Goal: Find specific page/section: Find specific page/section

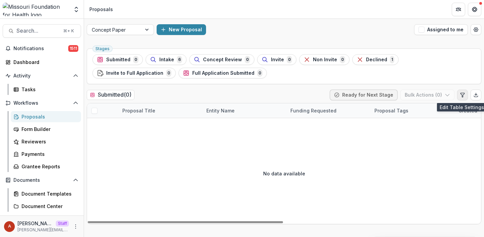
click at [460, 95] on icon "Edit table settings" at bounding box center [462, 94] width 5 height 5
select select "******"
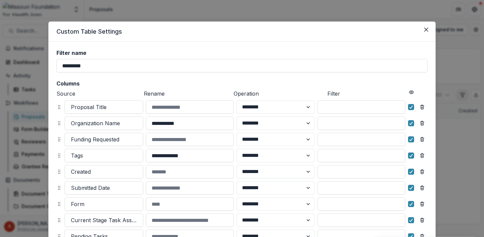
click at [460, 95] on div "**********" at bounding box center [242, 118] width 484 height 237
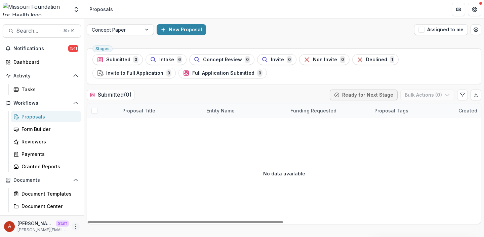
click at [75, 229] on button "More" at bounding box center [76, 226] width 8 height 8
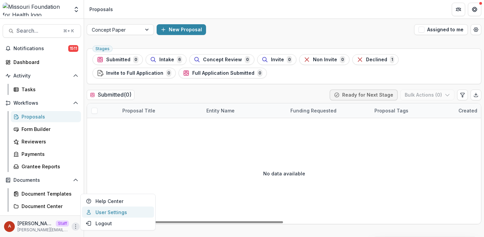
click at [110, 208] on link "User Settings" at bounding box center [118, 211] width 72 height 11
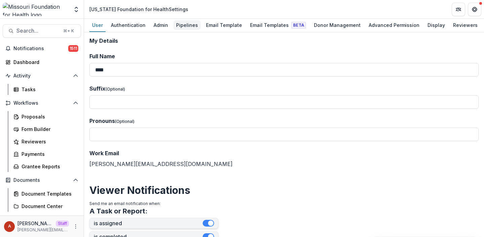
click at [189, 26] on div "Pipelines" at bounding box center [186, 25] width 27 height 10
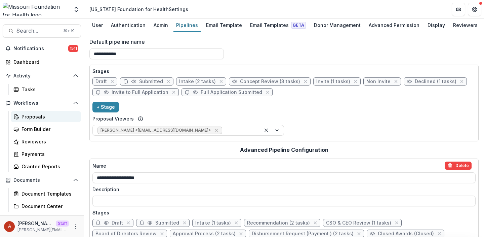
click at [45, 119] on div "Proposals" at bounding box center [49, 116] width 54 height 7
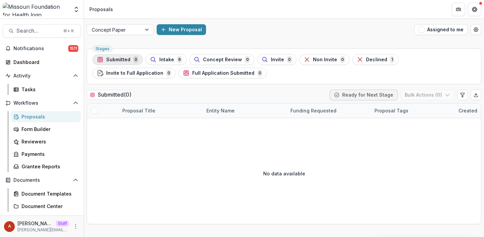
click at [129, 59] on span "Submitted" at bounding box center [118, 60] width 24 height 6
click at [477, 33] on button "Open table manager" at bounding box center [476, 29] width 11 height 11
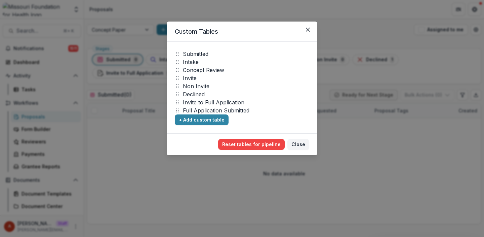
click at [434, 107] on div "Custom Tables Submitted Intake Concept Review Invite Non Invite Declined Invite…" at bounding box center [242, 118] width 484 height 237
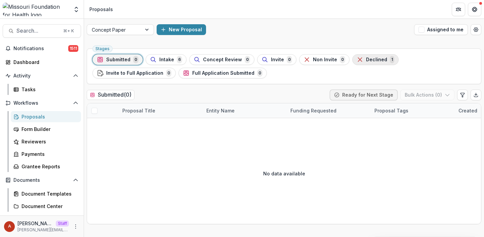
click at [366, 60] on span "Declined" at bounding box center [376, 60] width 21 height 6
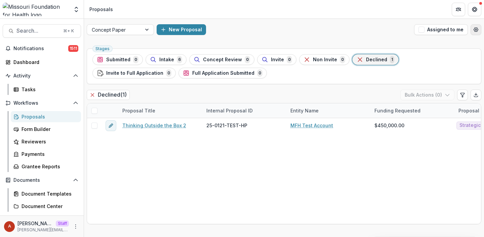
click at [476, 30] on icon "Open table manager" at bounding box center [475, 29] width 5 height 5
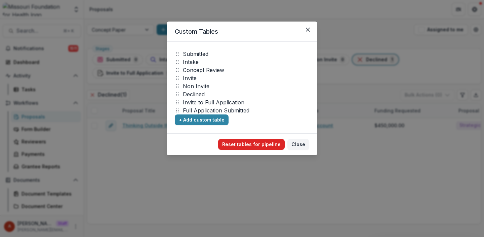
click at [266, 146] on button "Reset tables for pipeline" at bounding box center [251, 144] width 67 height 11
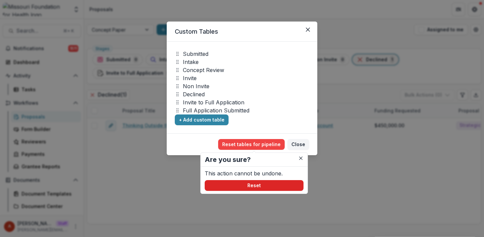
click at [252, 189] on button "Reset" at bounding box center [254, 185] width 99 height 11
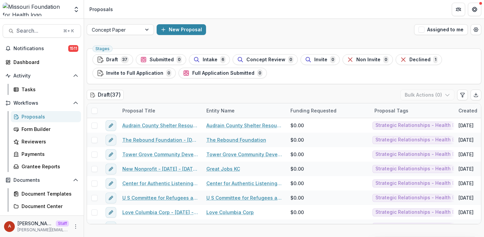
click at [421, 52] on div "Stages Draft 37 Submitted 0 Intake 6 Concept Review 0 Invite 0 Non Invite 0 Dec…" at bounding box center [284, 66] width 395 height 36
click at [416, 56] on div "Declined 1" at bounding box center [419, 59] width 38 height 7
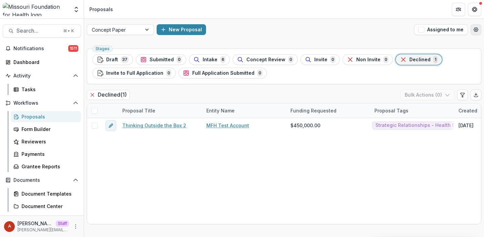
click at [473, 29] on icon "Open table manager" at bounding box center [475, 29] width 5 height 5
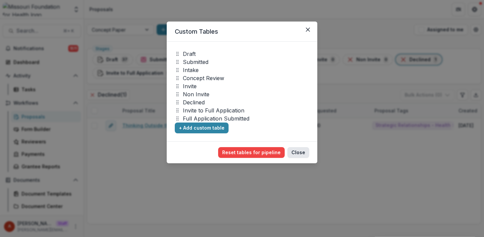
click at [298, 151] on button "Close" at bounding box center [298, 152] width 22 height 11
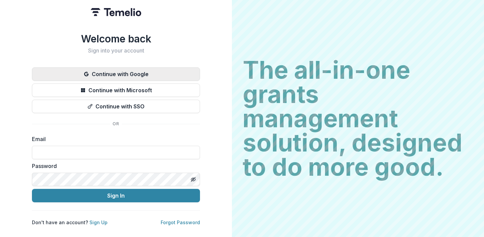
click at [133, 67] on button "Continue with Google" at bounding box center [116, 73] width 168 height 13
